Goal: Transaction & Acquisition: Purchase product/service

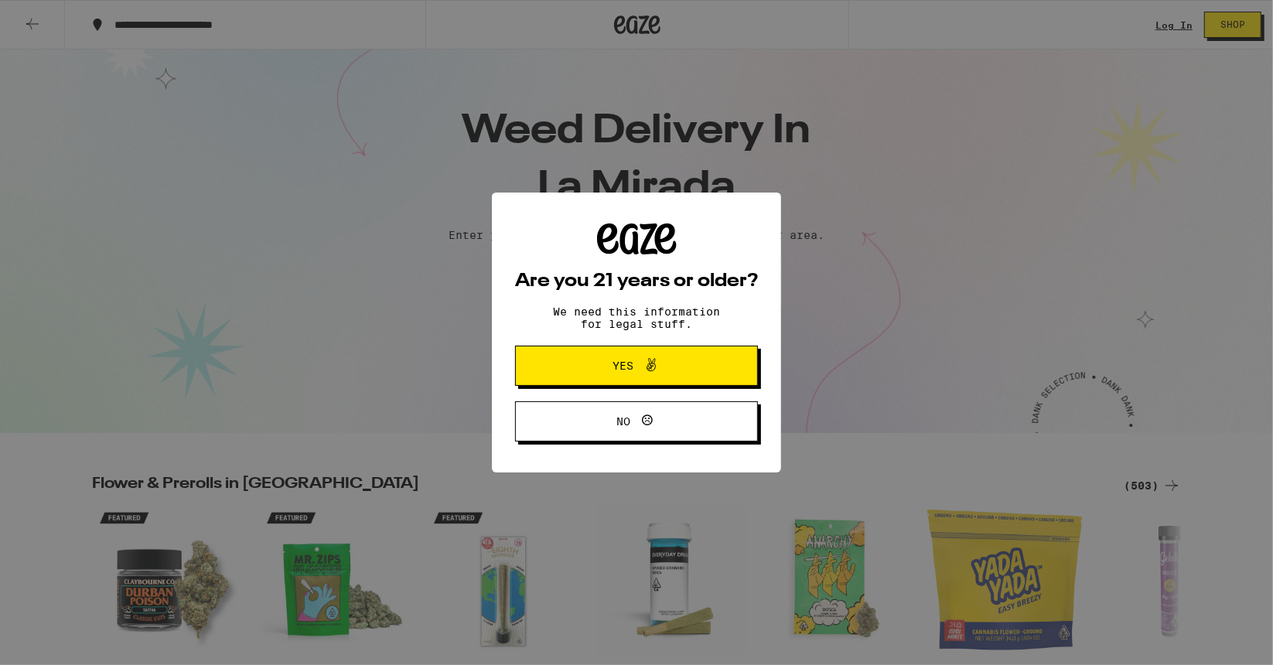
click at [679, 360] on span "Yes" at bounding box center [637, 366] width 118 height 20
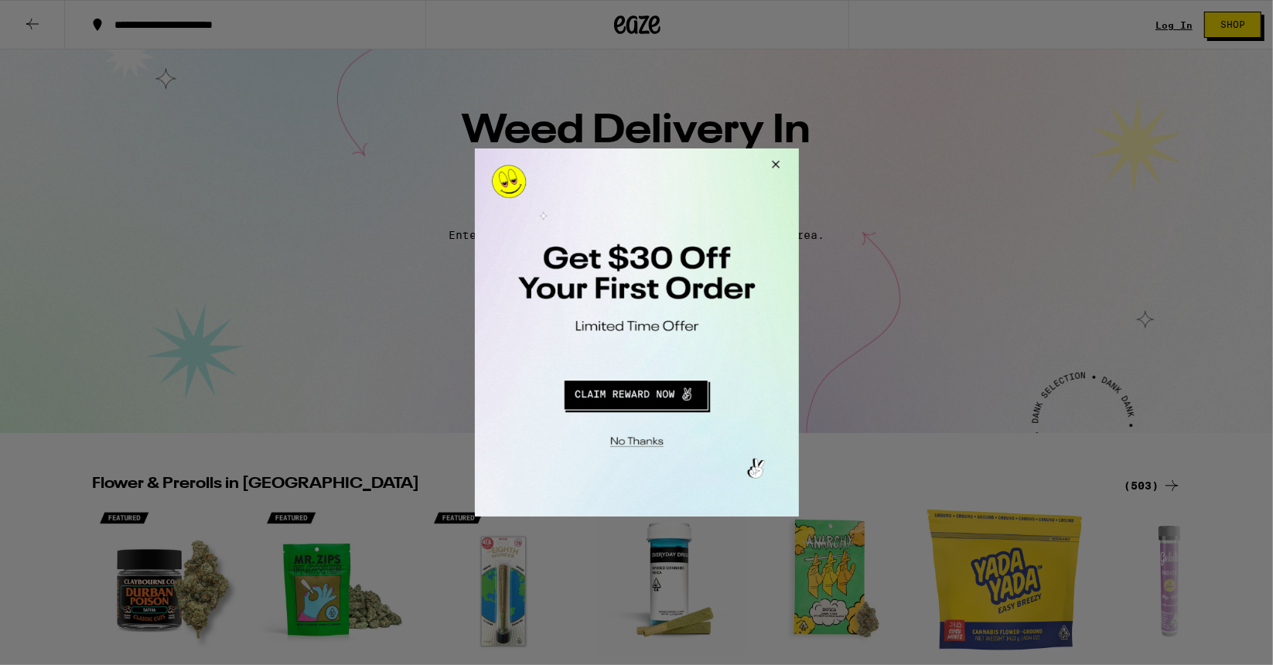
click at [776, 154] on button "Close Modal" at bounding box center [773, 166] width 42 height 37
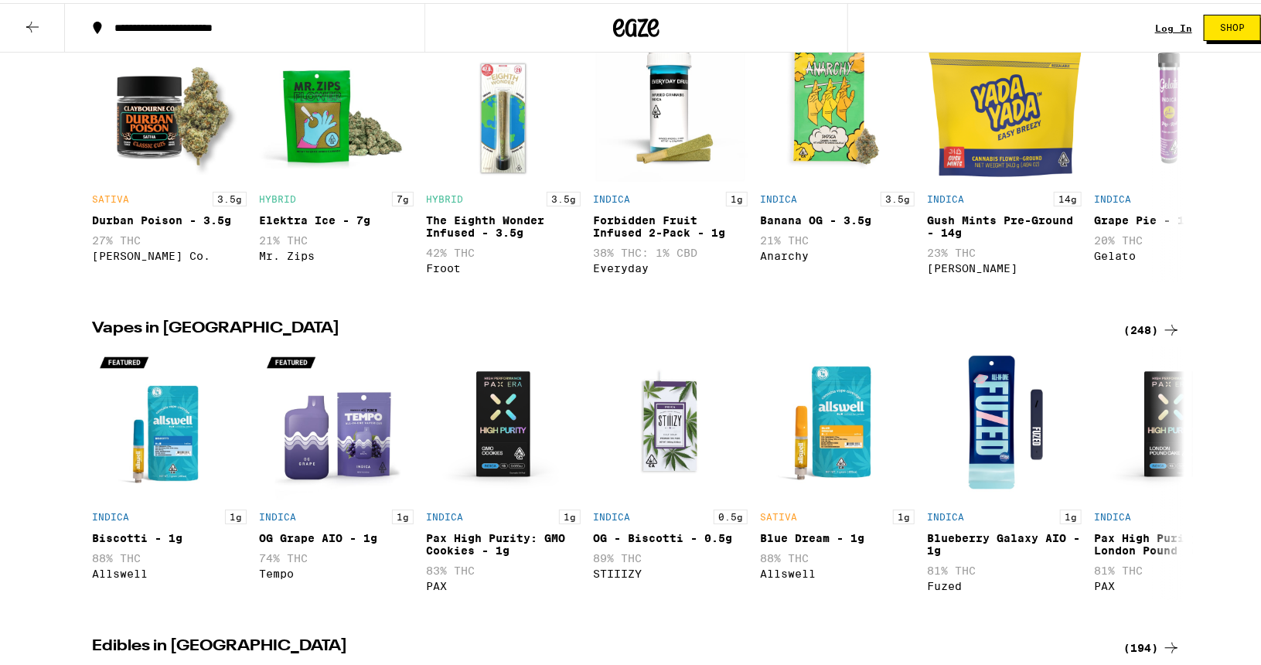
scroll to position [616, 0]
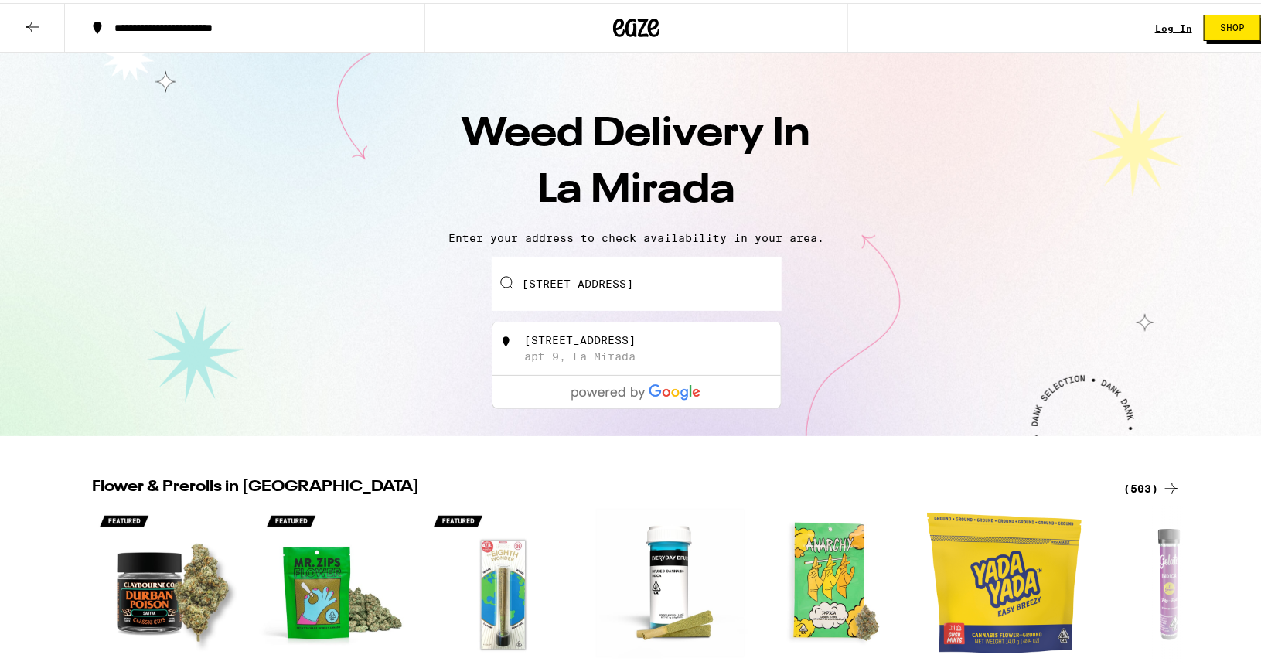
click at [631, 347] on div "[STREET_ADDRESS]" at bounding box center [662, 345] width 276 height 29
type input "[STREET_ADDRESS]"
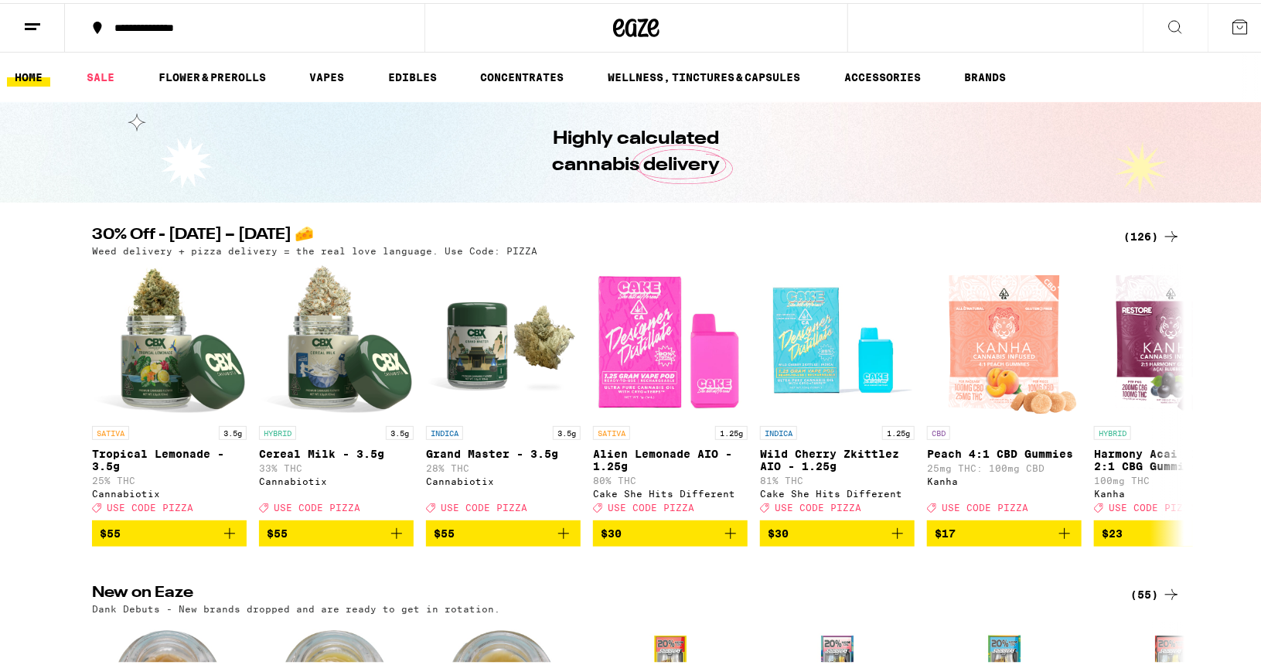
click at [645, 366] on img "Open page for Alien Lemonade AIO - 1.25g from Cake She Hits Different" at bounding box center [670, 338] width 155 height 155
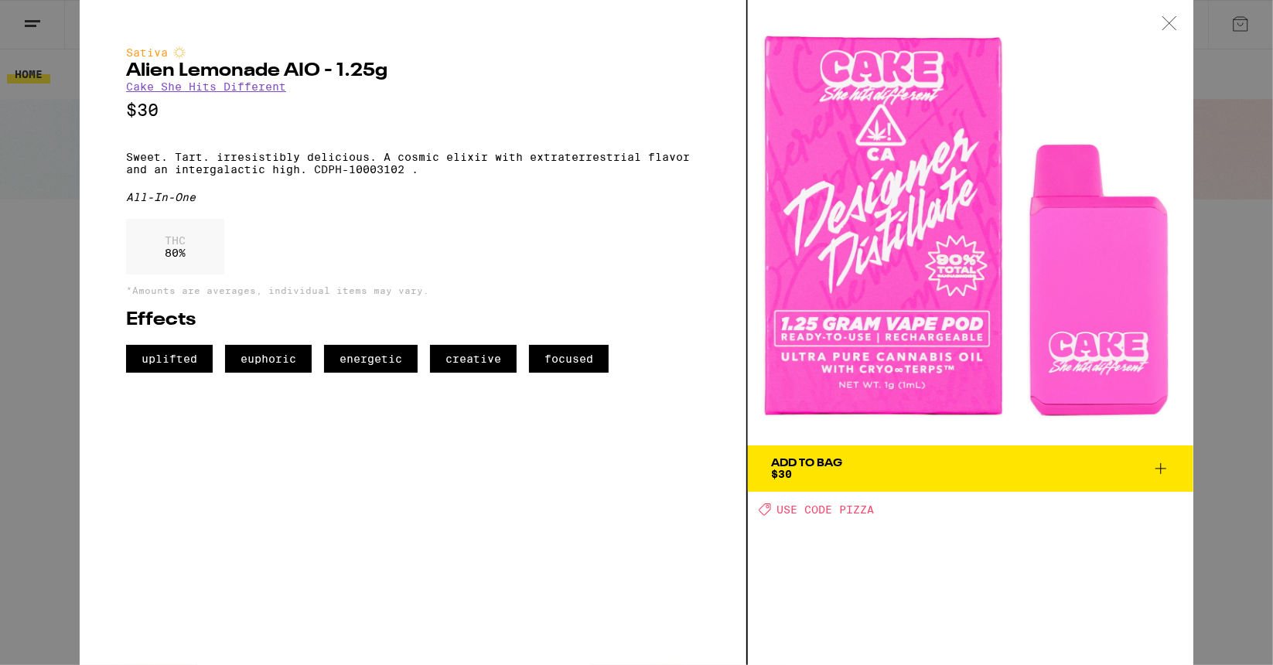
click at [1175, 9] on div at bounding box center [1169, 24] width 48 height 49
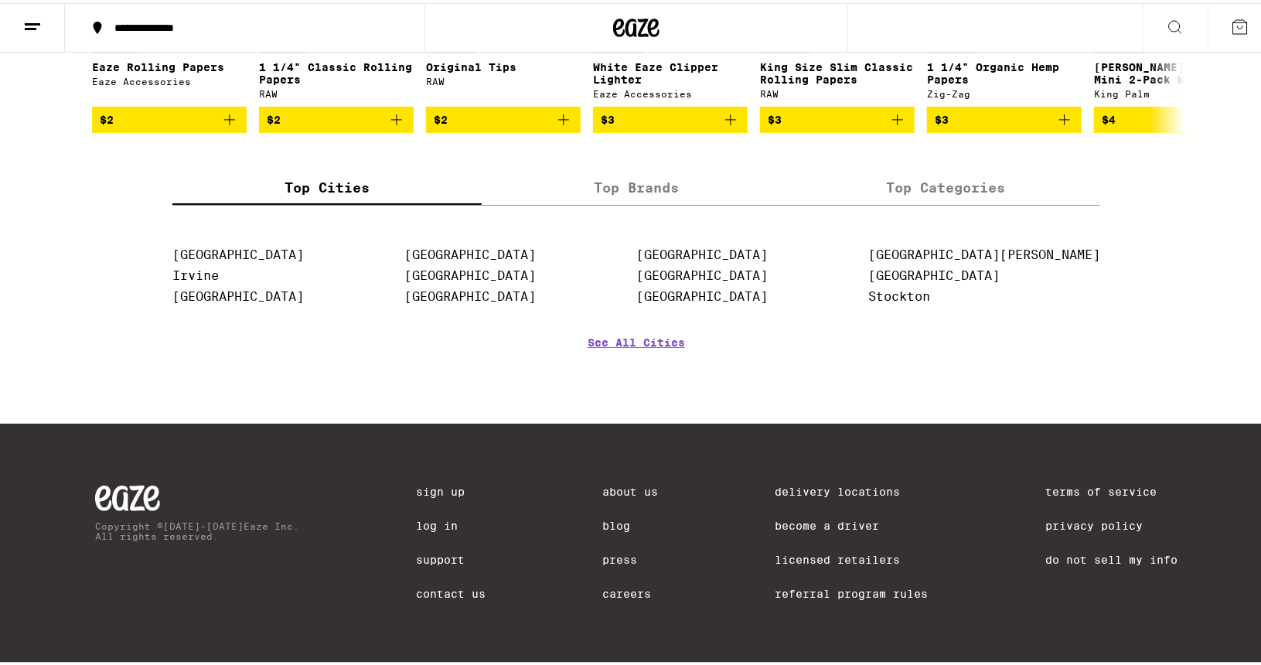
scroll to position [6370, 0]
click at [653, 202] on label "Top Brands" at bounding box center [636, 185] width 309 height 33
click at [0, 0] on input "Top Brands" at bounding box center [0, 0] width 0 height 0
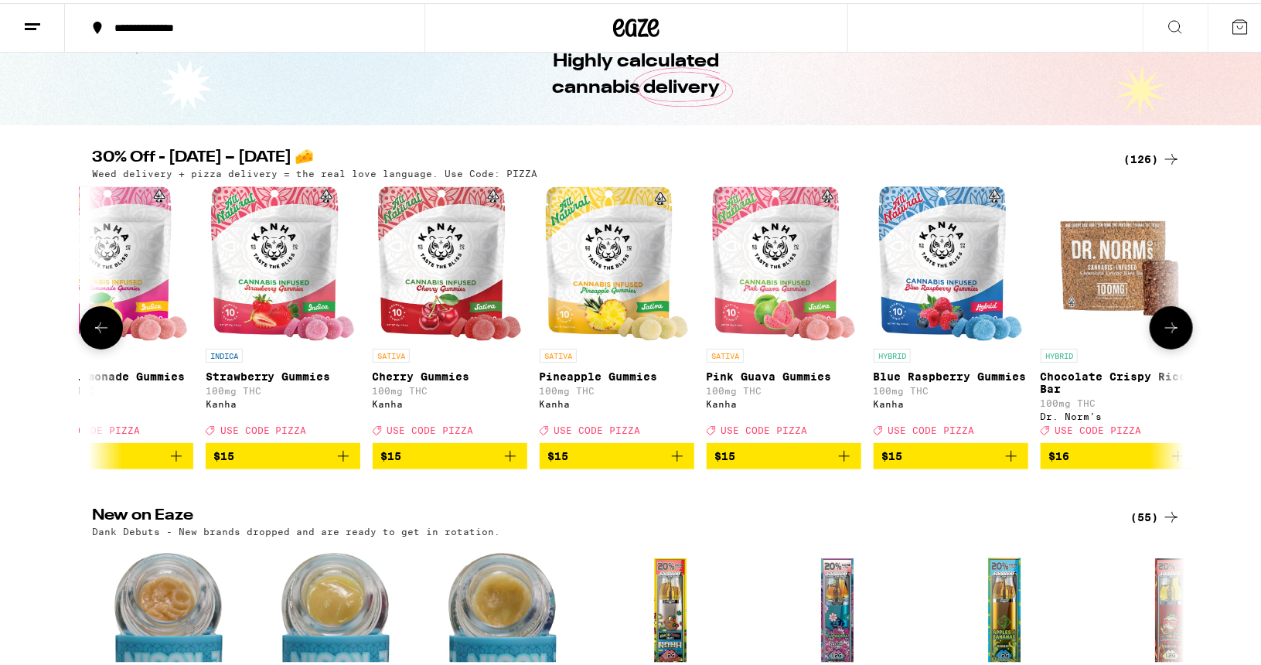
scroll to position [0, 0]
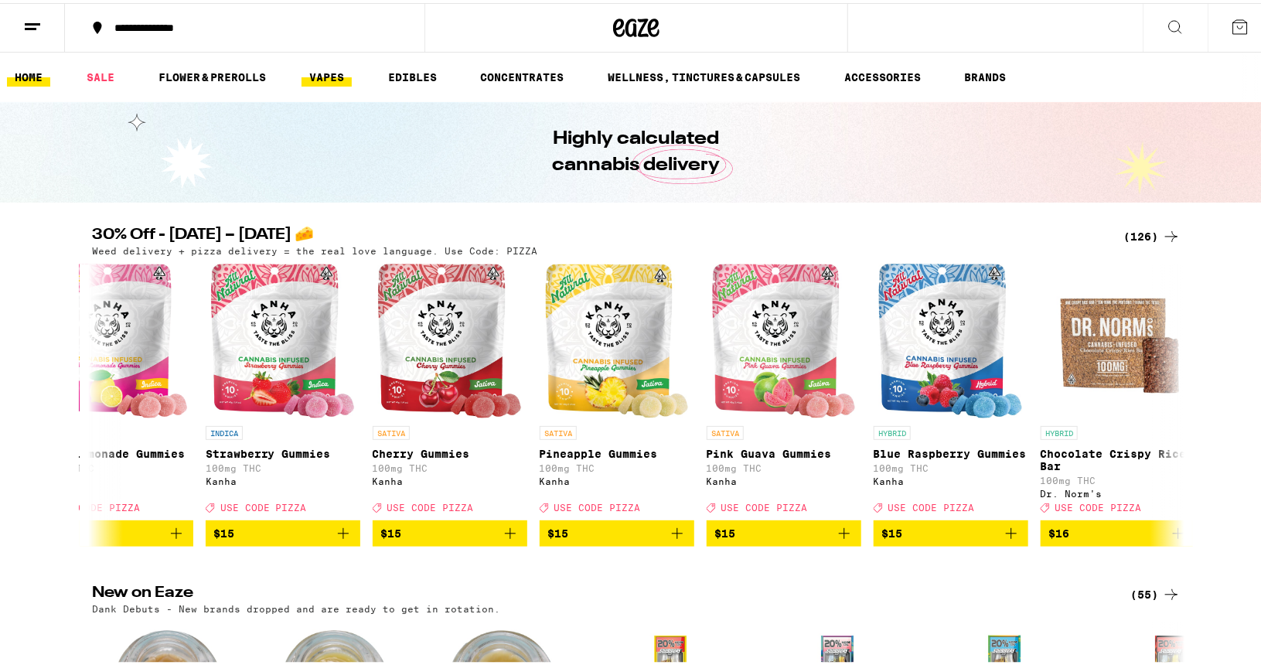
click at [326, 80] on link "VAPES" at bounding box center [327, 74] width 50 height 19
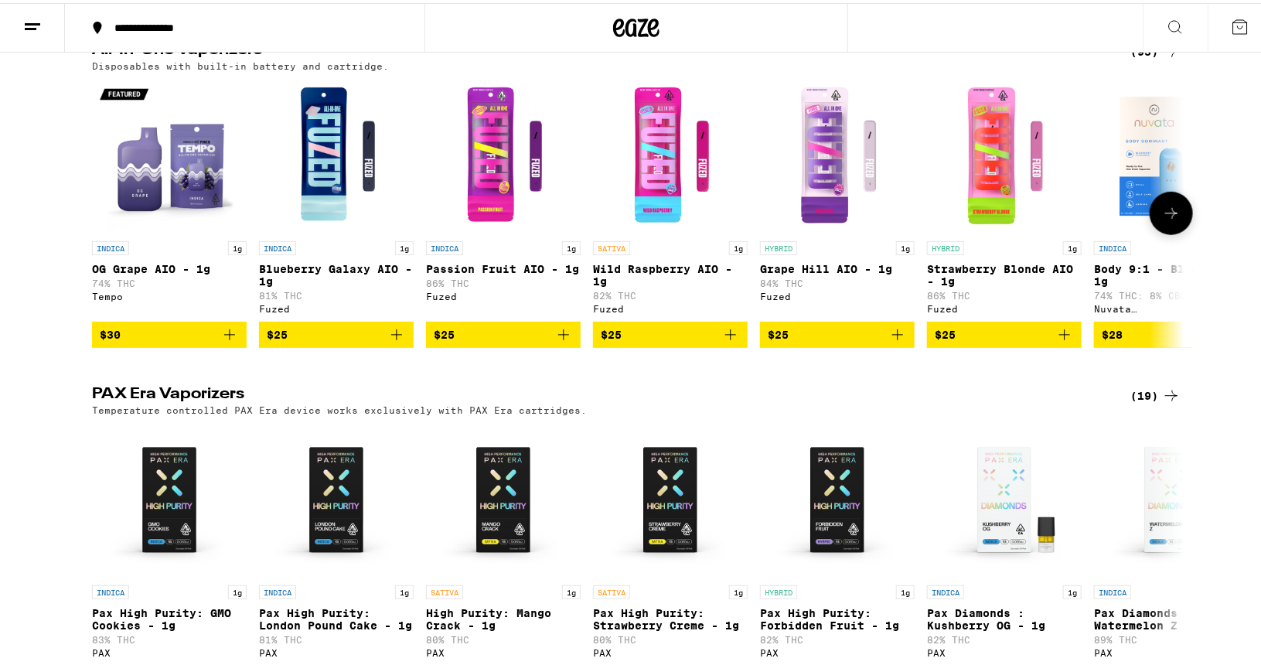
scroll to position [547, 0]
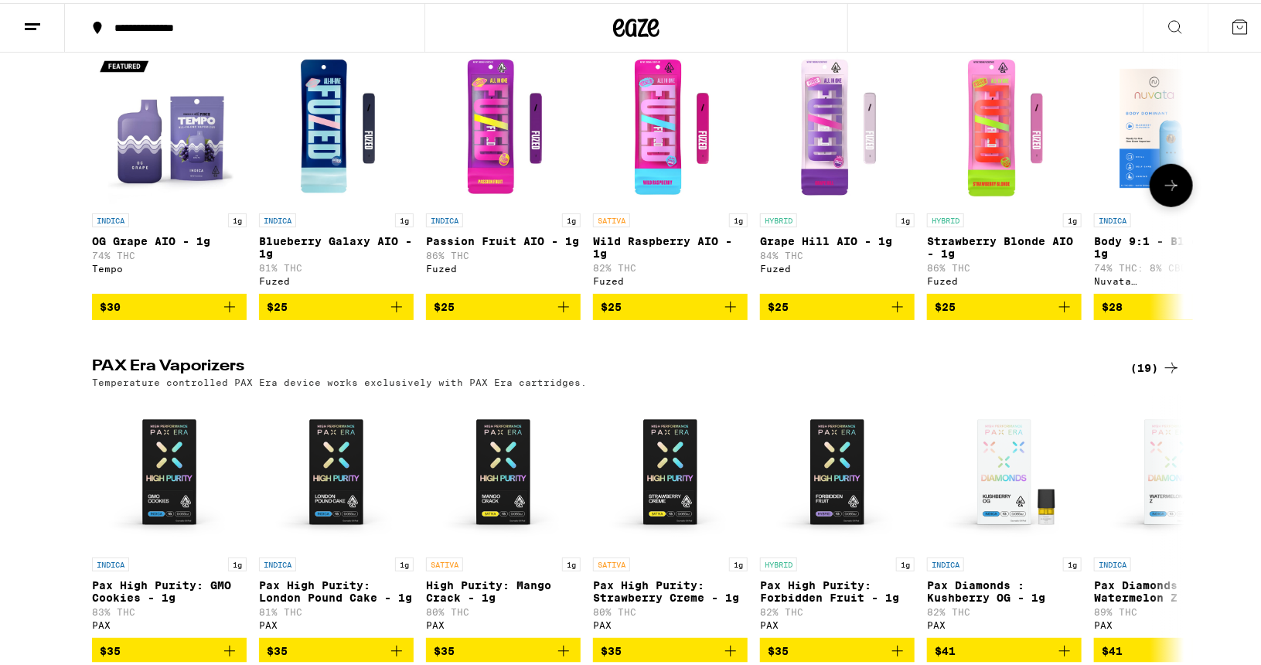
click at [1165, 188] on icon at bounding box center [1171, 182] width 12 height 11
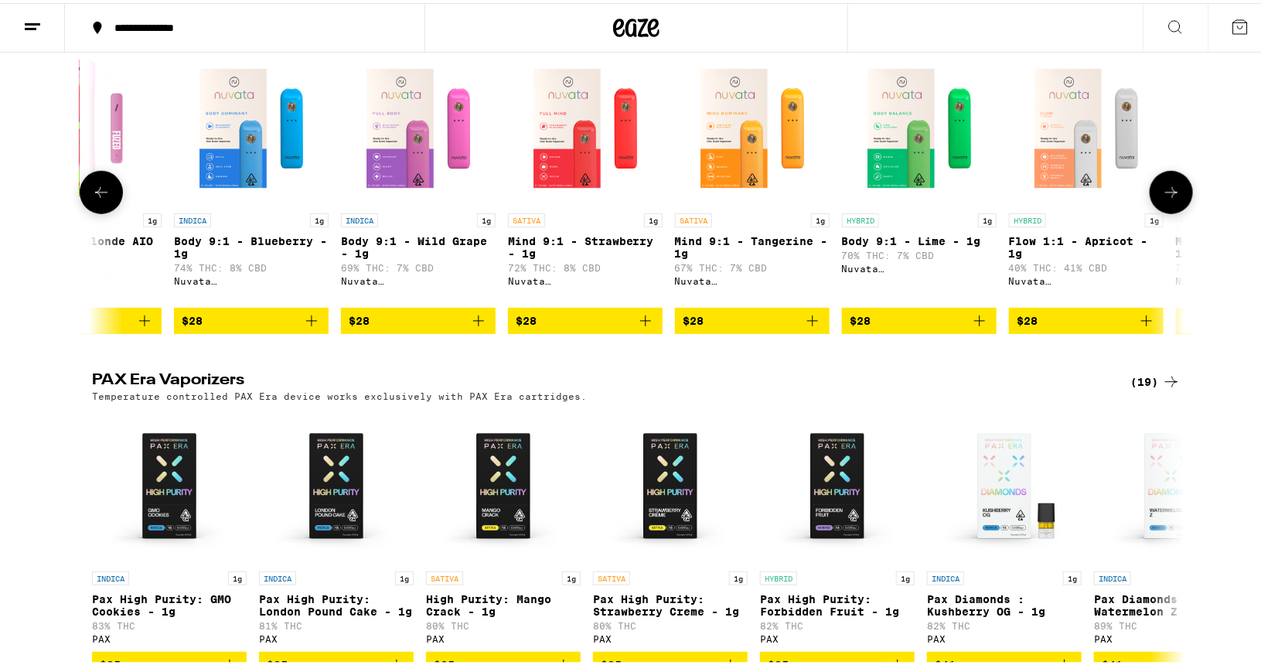
click at [1164, 199] on icon at bounding box center [1171, 189] width 19 height 19
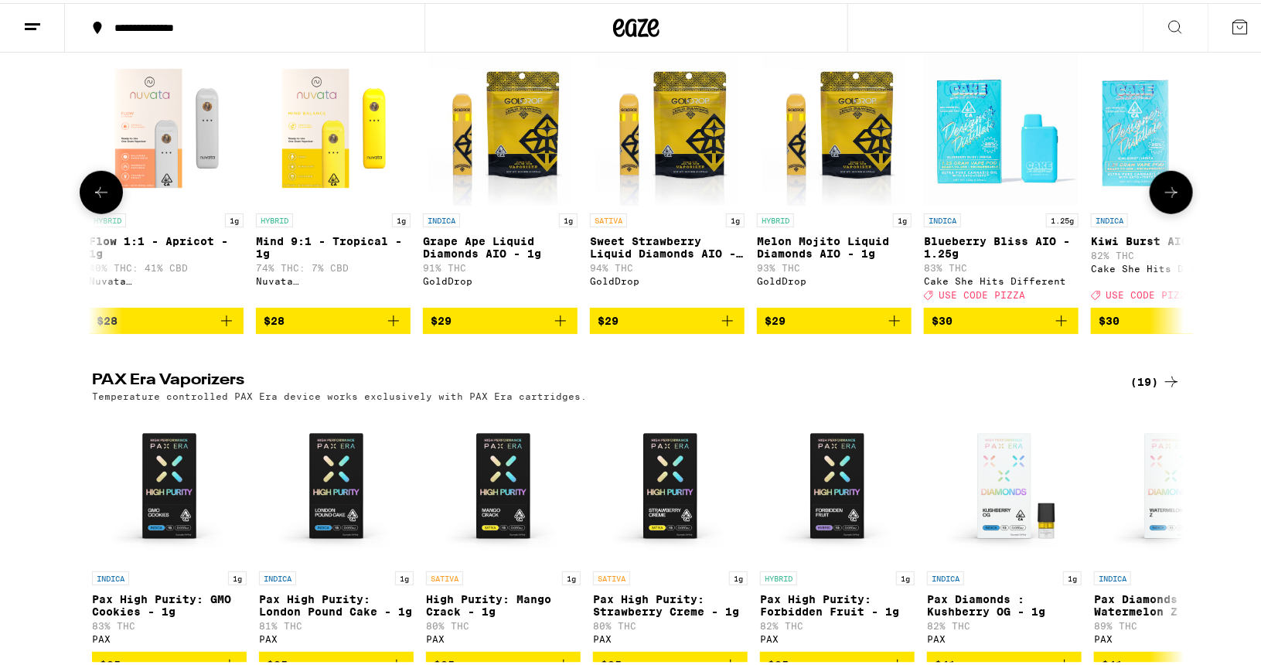
click at [1164, 199] on icon at bounding box center [1171, 189] width 19 height 19
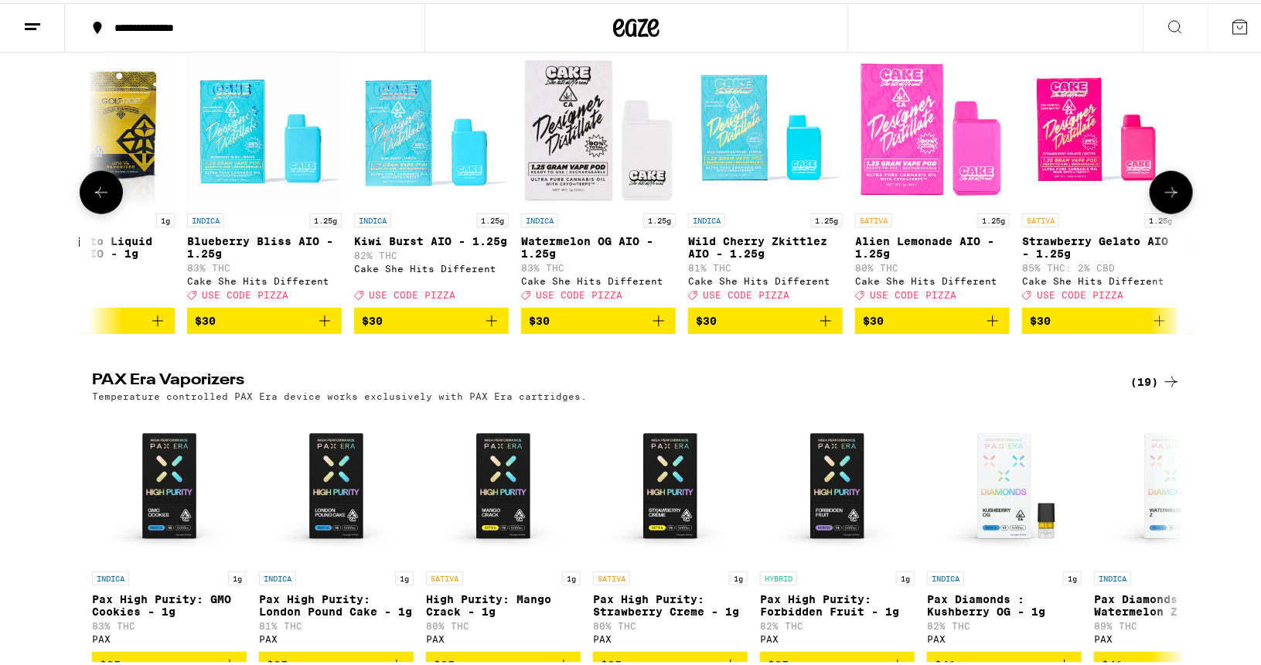
scroll to position [0, 2760]
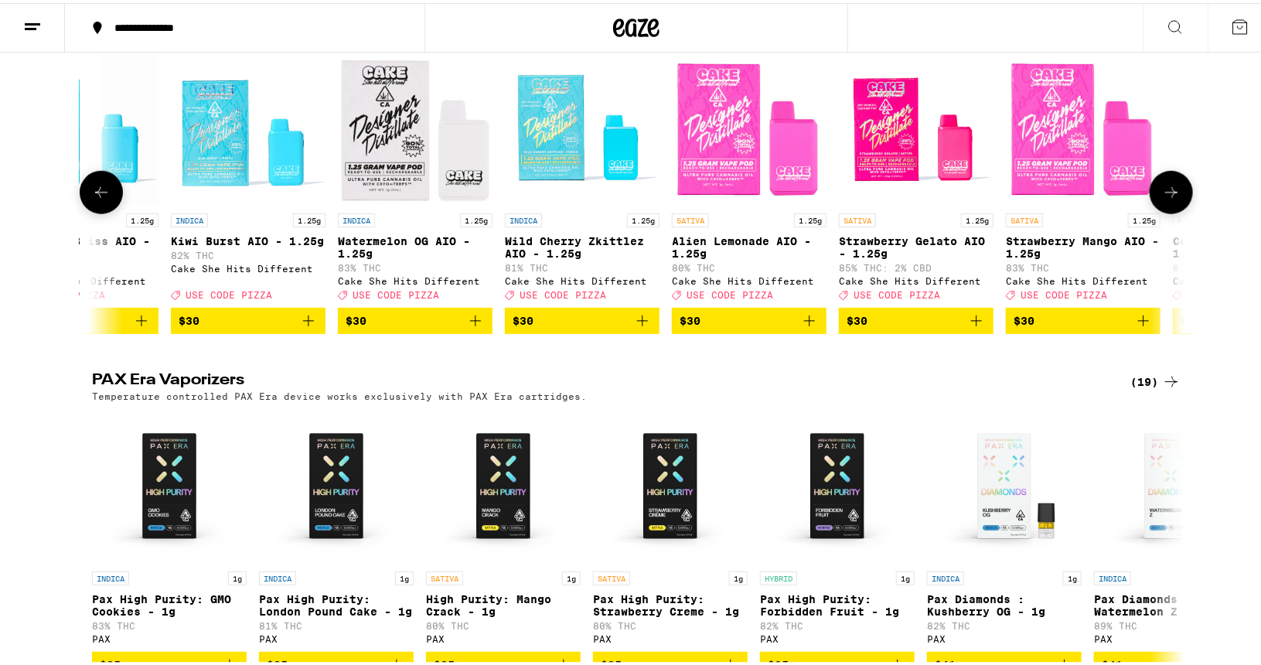
click at [1164, 199] on icon at bounding box center [1171, 189] width 19 height 19
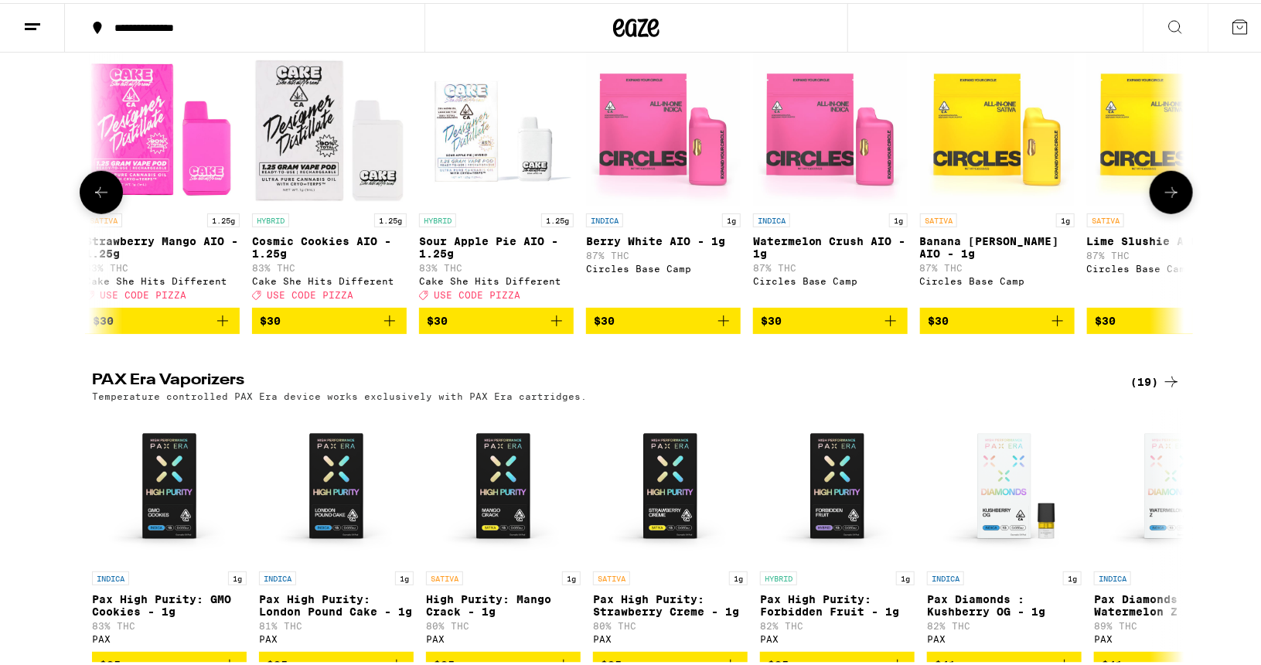
click at [1164, 199] on icon at bounding box center [1171, 189] width 19 height 19
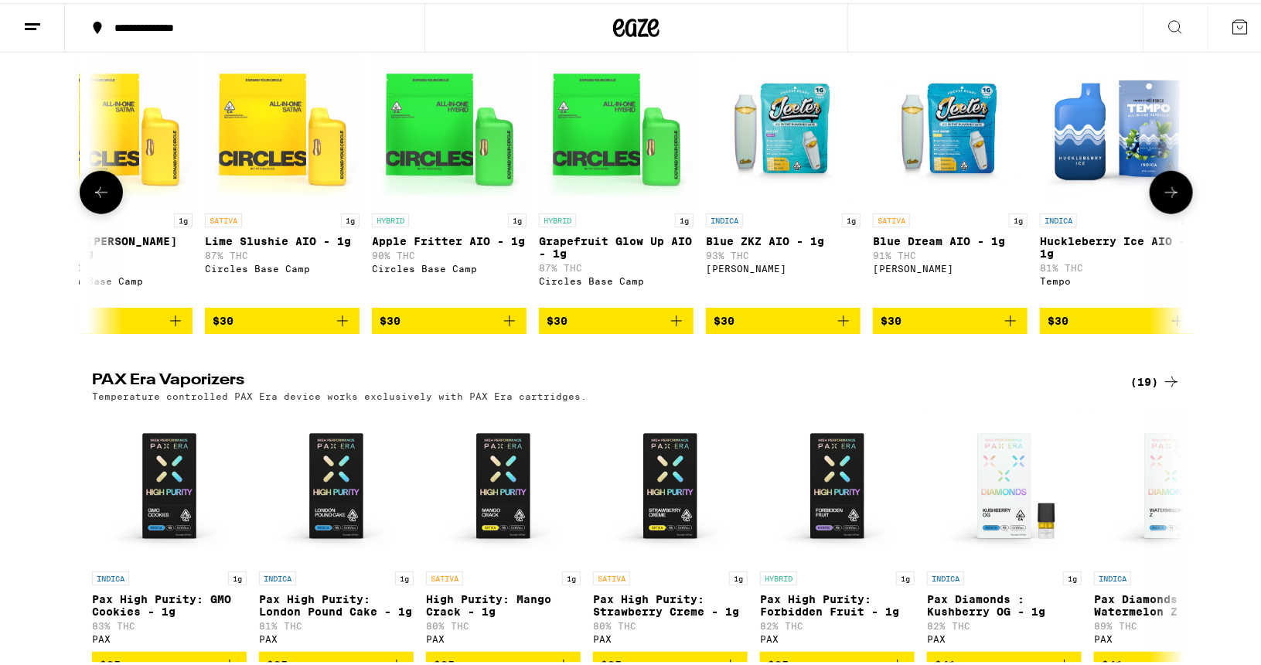
scroll to position [0, 4601]
